Goal: Find specific page/section: Find specific page/section

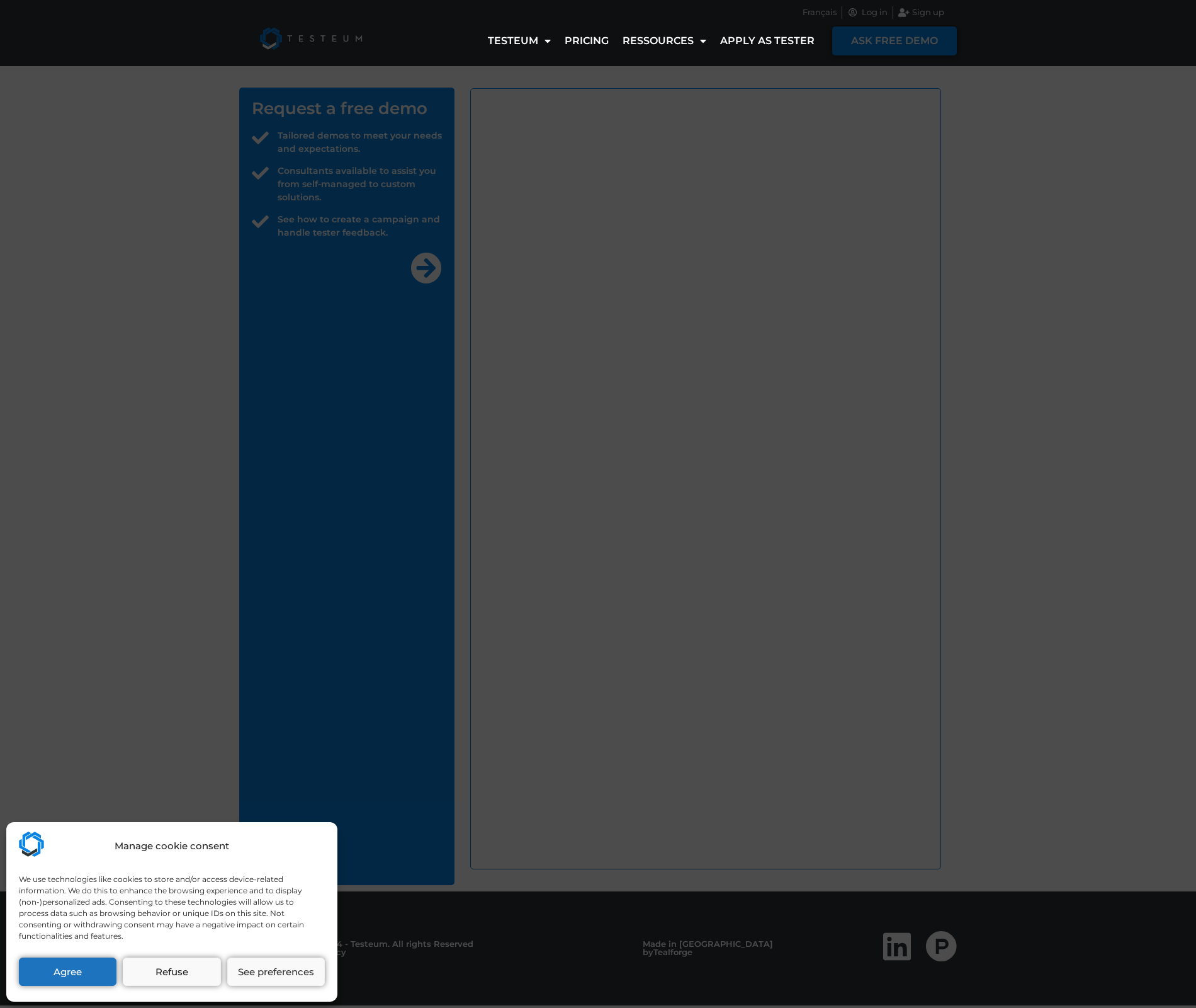
select select "DE"
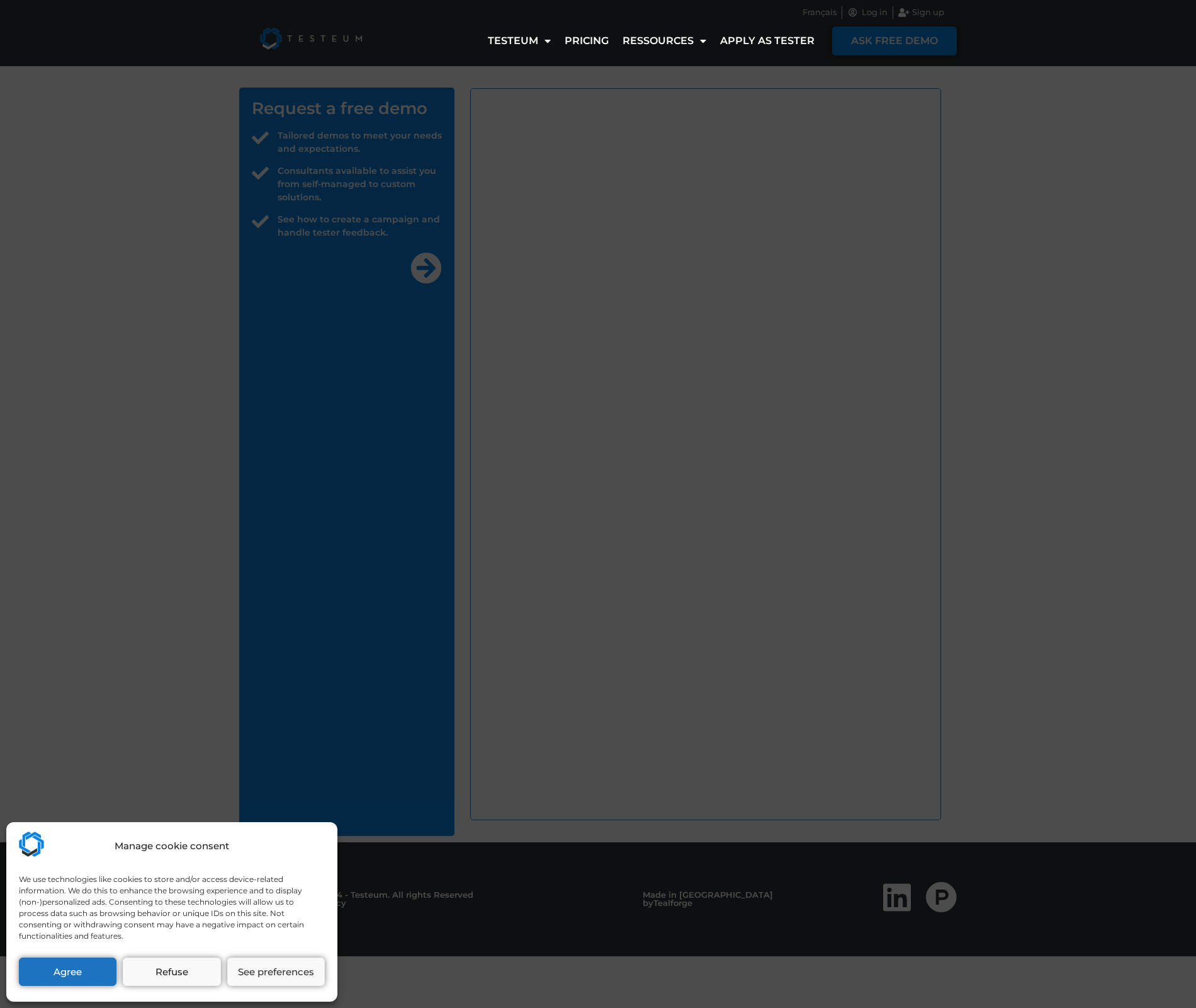
select select "DE"
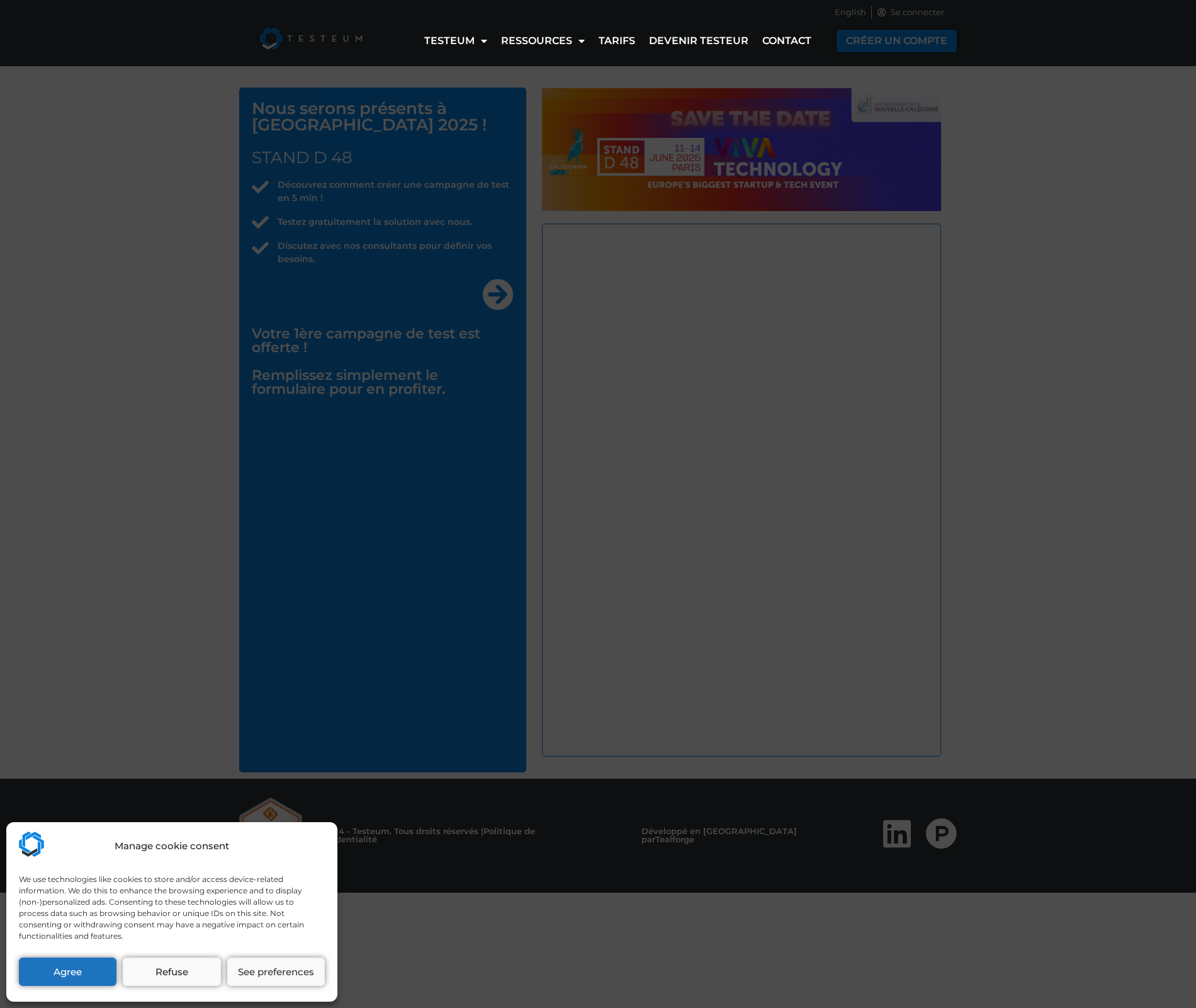
select select "DE"
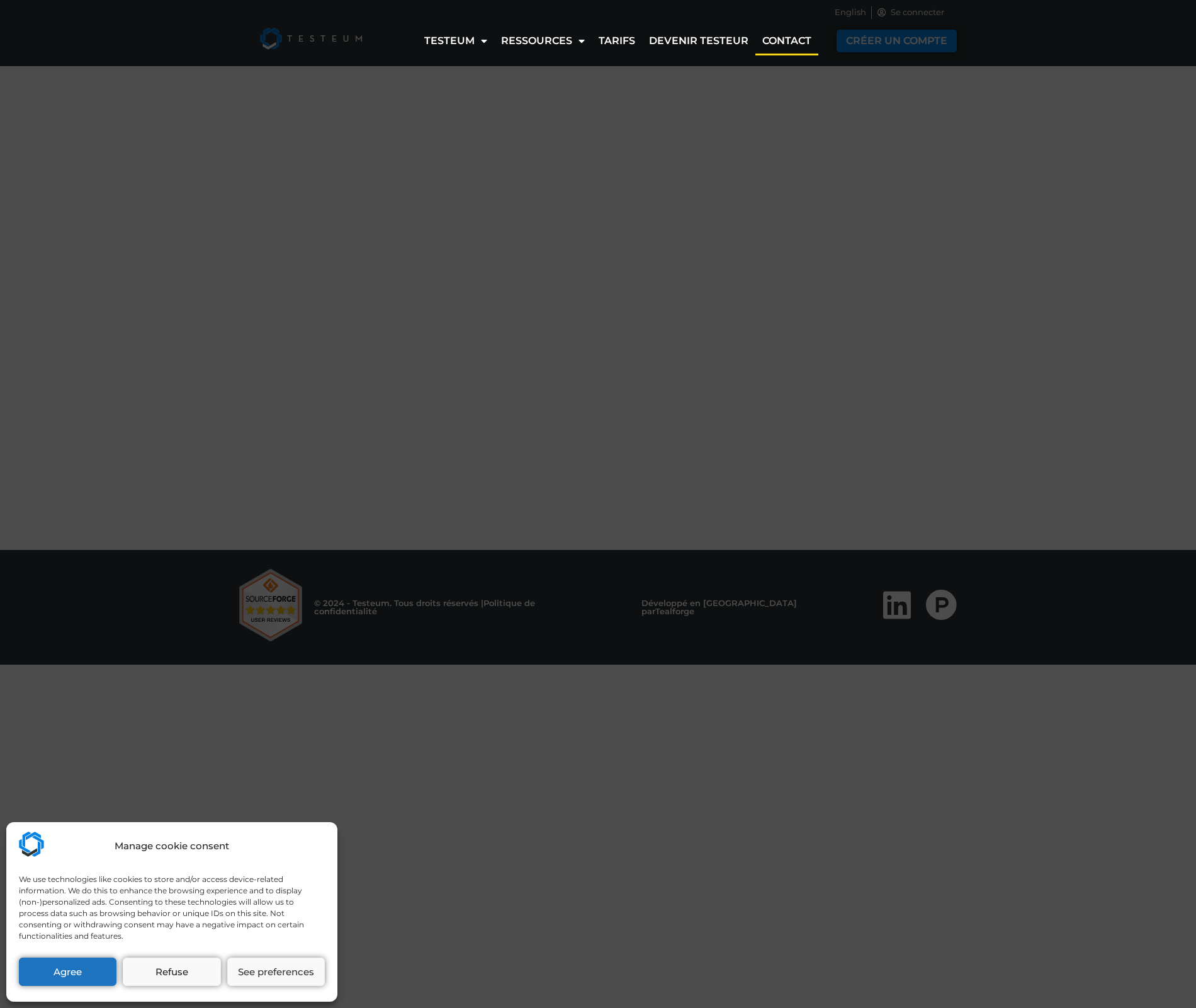
select select "DE"
